Goal: Entertainment & Leisure: Browse casually

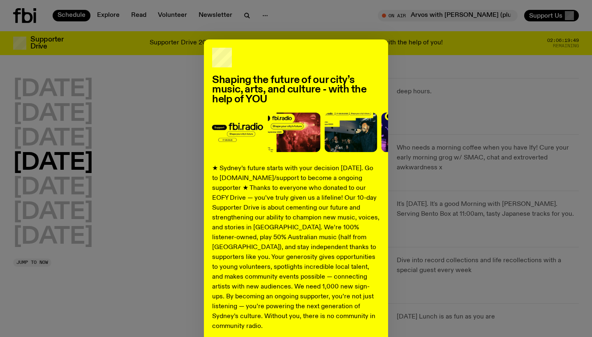
click at [107, 14] on div "Shaping the future of our city’s music, arts, and culture - with the help of YO…" at bounding box center [296, 168] width 592 height 337
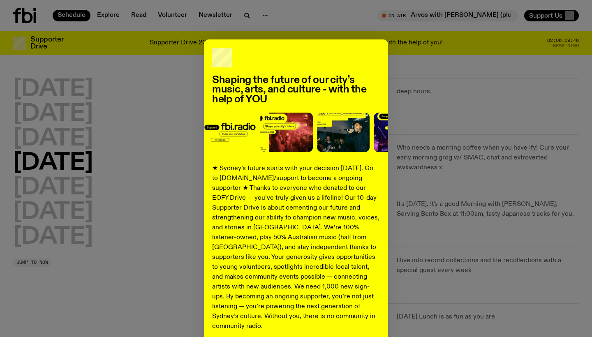
click at [107, 14] on div "Shaping the future of our city’s music, arts, and culture - with the help of YO…" at bounding box center [296, 168] width 592 height 337
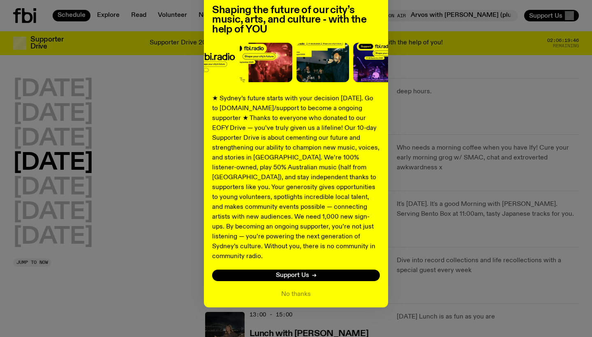
scroll to position [69, 0]
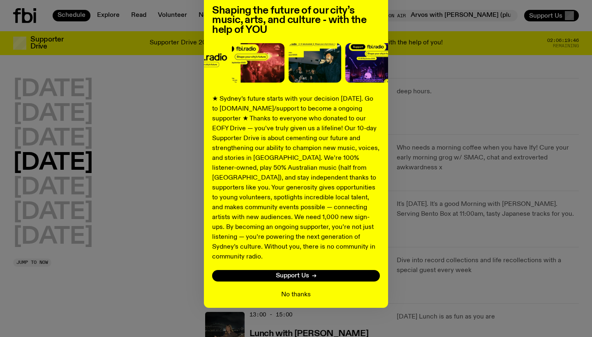
click at [293, 290] on button "No thanks" at bounding box center [296, 295] width 30 height 10
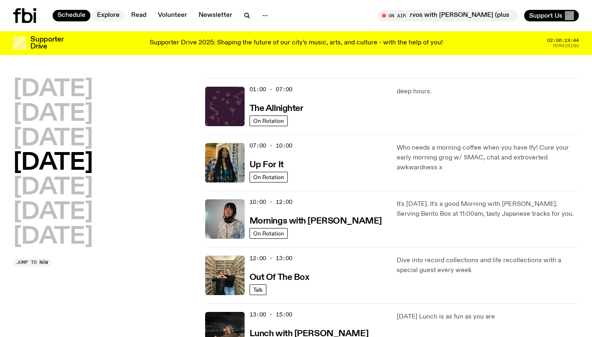
click at [102, 16] on link "Explore" at bounding box center [108, 16] width 32 height 12
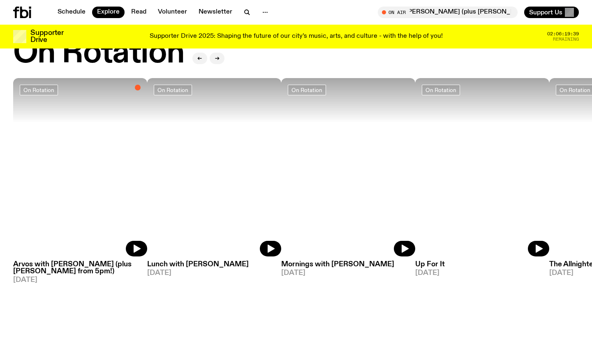
scroll to position [335, 0]
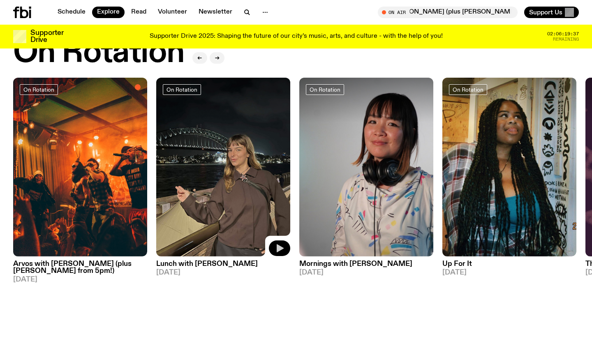
click at [281, 244] on icon "button" at bounding box center [280, 248] width 7 height 8
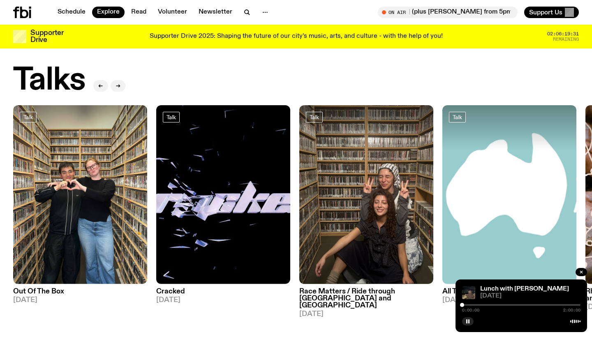
scroll to position [901, 0]
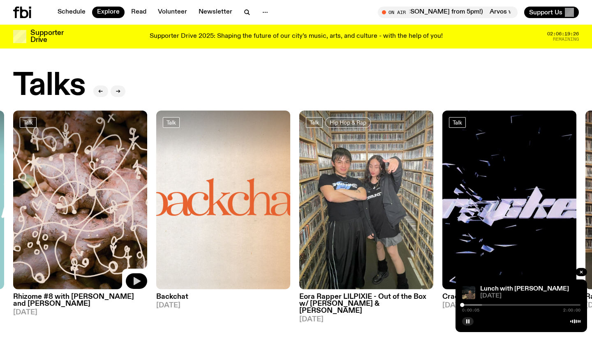
click at [136, 277] on icon "button" at bounding box center [137, 281] width 7 height 8
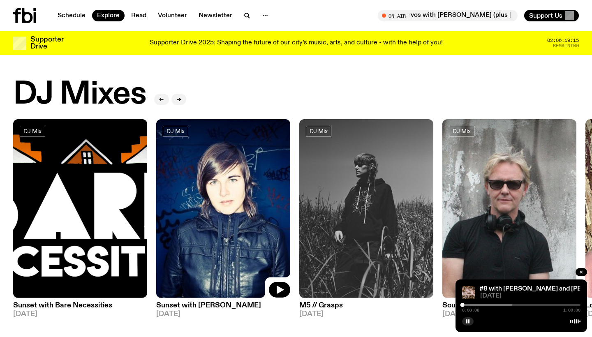
scroll to position [0, 0]
click at [260, 17] on icon "button" at bounding box center [265, 16] width 10 height 10
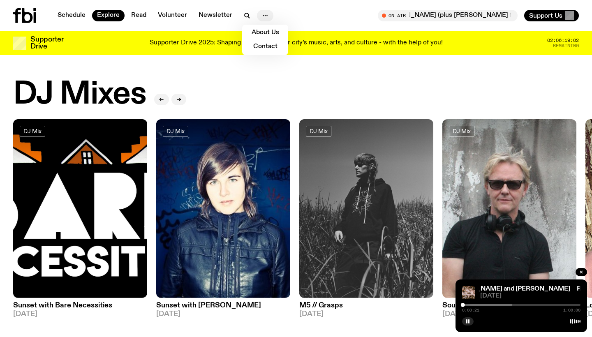
click at [261, 15] on icon "button" at bounding box center [265, 16] width 10 height 10
